Goal: Find specific page/section: Find specific page/section

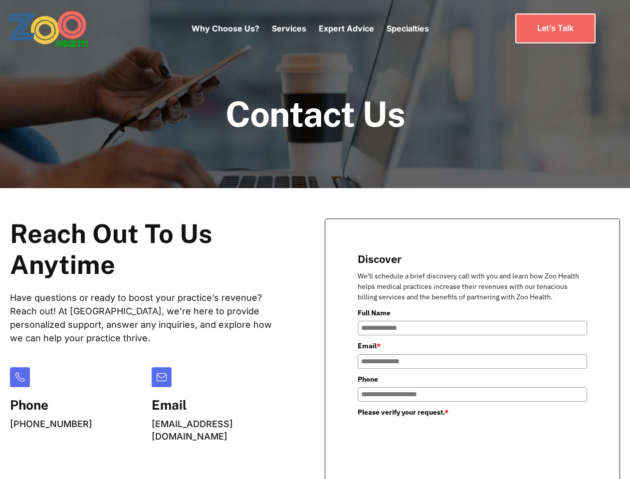
click at [310, 28] on div "Why Choose Us? Services Chronic Care Management Contract Optimization Denial An…" at bounding box center [309, 28] width 237 height 42
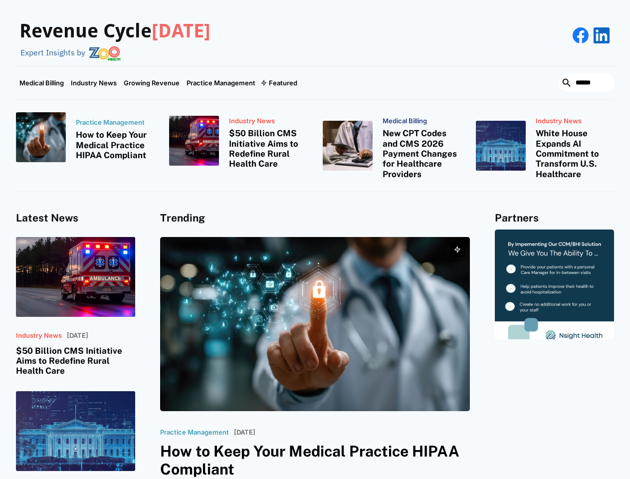
click at [278, 83] on div "Featured" at bounding box center [283, 83] width 28 height 8
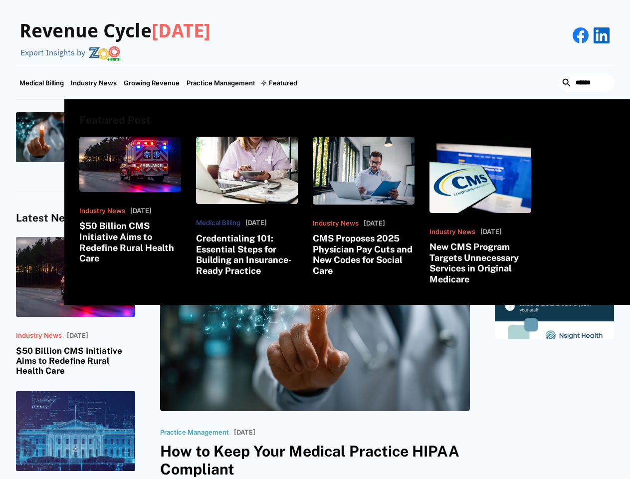
click at [522, 478] on html "Revenue Cycle Today Expert Insights by Medical Billing Industry News Growing Re…" at bounding box center [315, 239] width 630 height 479
